Goal: Contribute content

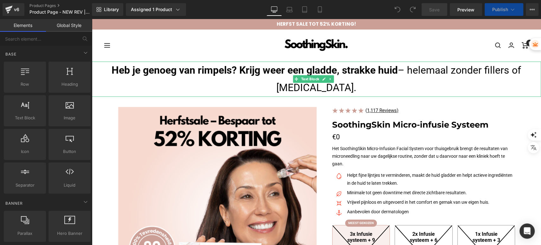
click at [283, 74] on strong "Heb je genoeg van rimpels? Krijg weer een gladde, strakke huid" at bounding box center [255, 70] width 286 height 12
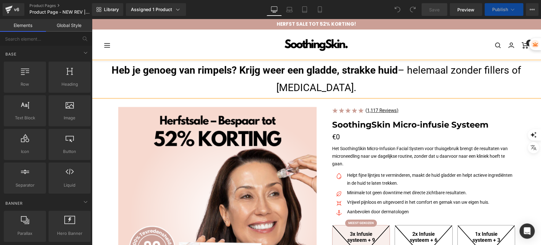
click at [283, 74] on strong "Heb je genoeg van rimpels? Krijg weer een gladde, strakke huid" at bounding box center [255, 70] width 286 height 12
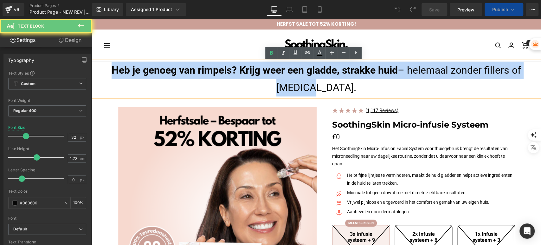
click at [283, 74] on strong "Heb je genoeg van rimpels? Krijg weer een gladde, strakke huid" at bounding box center [255, 70] width 286 height 12
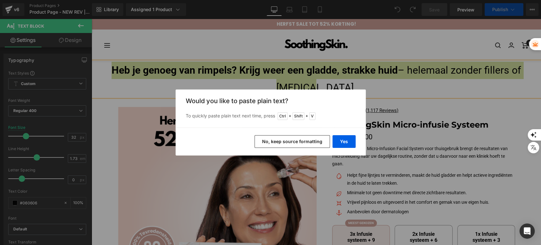
click at [322, 139] on button "No, keep source formatting" at bounding box center [291, 141] width 75 height 13
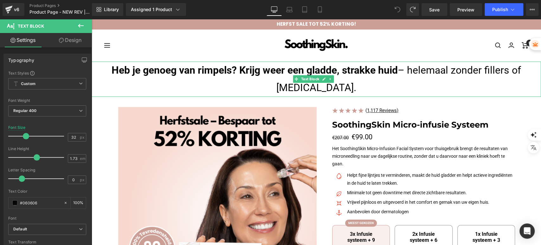
click at [362, 84] on p "Heb je genoeg van rimpels? Krijg weer een gladde, strakke huid – helemaal zonde…" at bounding box center [316, 78] width 449 height 35
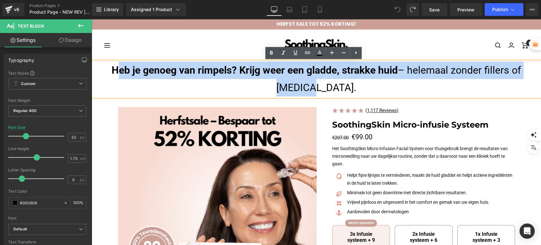
drag, startPoint x: 362, startPoint y: 84, endPoint x: 108, endPoint y: 69, distance: 254.3
click at [108, 69] on p "Heb je genoeg van rimpels? Krijg weer een gladde, strakke huid – helemaal zonde…" at bounding box center [316, 78] width 449 height 35
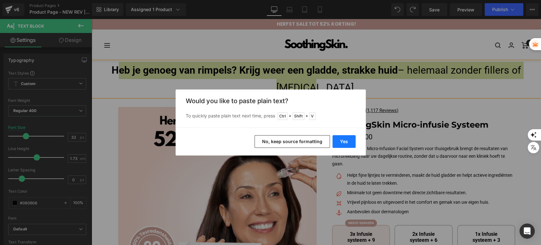
click at [337, 142] on button "Yes" at bounding box center [343, 141] width 23 height 13
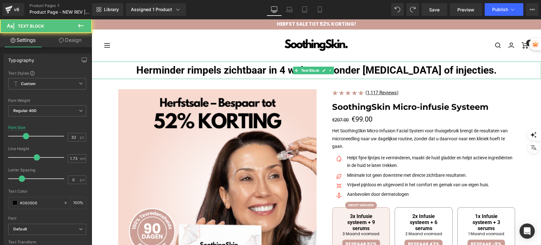
click at [162, 69] on strong "Herminder rimpels zichtbaar in 4 weken – zonder [MEDICAL_DATA] of injecties." at bounding box center [316, 70] width 360 height 12
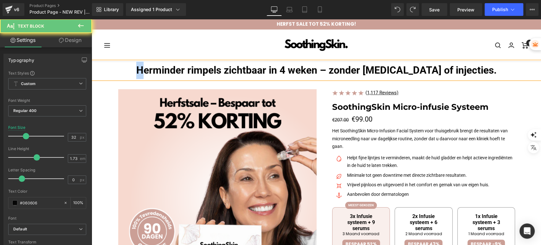
drag, startPoint x: 161, startPoint y: 69, endPoint x: 139, endPoint y: 69, distance: 21.9
click at [139, 69] on p "Herminder rimpels zichtbaar in 4 weken – zonder [MEDICAL_DATA] of injecties." at bounding box center [316, 69] width 449 height 17
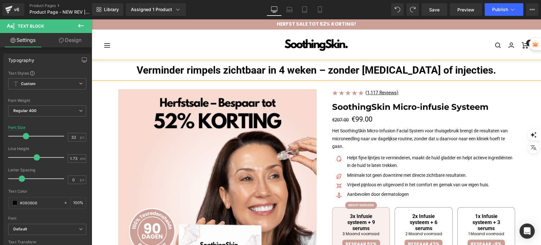
drag, startPoint x: 303, startPoint y: 73, endPoint x: 325, endPoint y: 72, distance: 21.6
click at [303, 73] on strong "Verminder rimpels zichtbaar in 4 weken – zonder [MEDICAL_DATA] of injecties." at bounding box center [316, 70] width 359 height 12
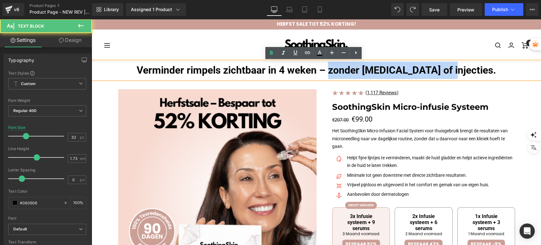
drag, startPoint x: 352, startPoint y: 71, endPoint x: 479, endPoint y: 72, distance: 126.4
click at [479, 72] on p "Verminder rimpels zichtbaar in 4 weken – zonder [MEDICAL_DATA] of injecties." at bounding box center [316, 69] width 449 height 17
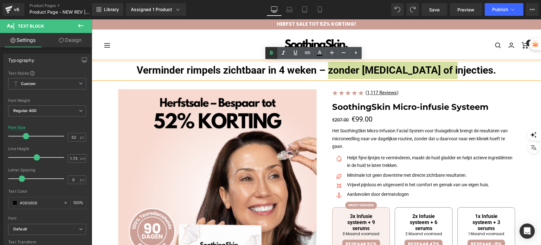
click at [273, 53] on icon at bounding box center [271, 53] width 8 height 8
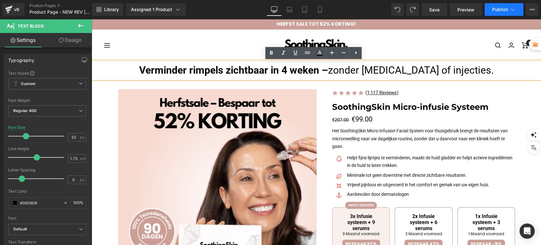
click at [495, 7] on span "Publish" at bounding box center [500, 9] width 16 height 5
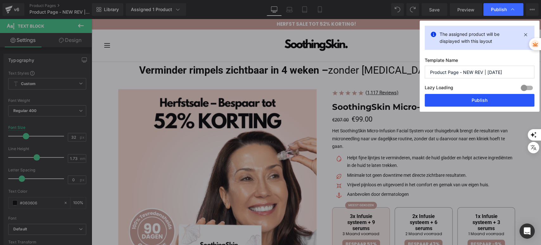
drag, startPoint x: 464, startPoint y: 98, endPoint x: 269, endPoint y: 68, distance: 197.5
click at [464, 98] on button "Publish" at bounding box center [480, 100] width 110 height 13
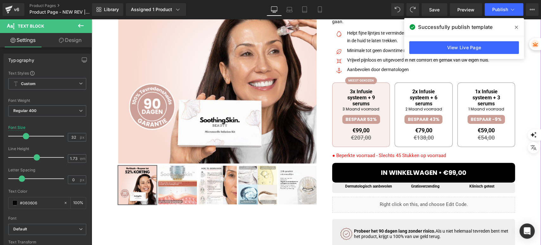
scroll to position [141, 0]
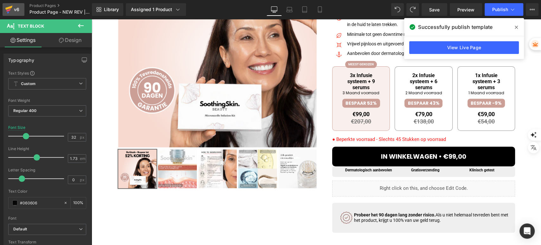
click at [7, 7] on icon at bounding box center [8, 8] width 7 height 4
